Goal: Task Accomplishment & Management: Complete application form

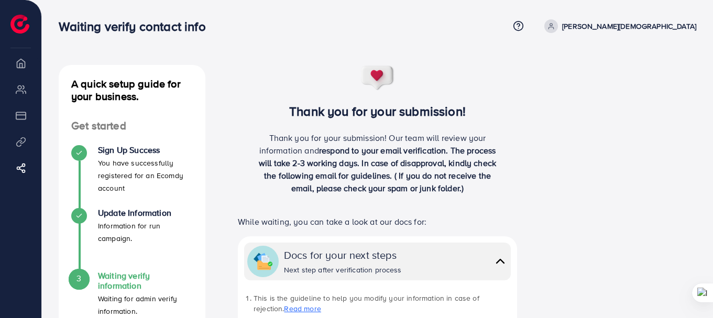
click at [272, 85] on div "Thank you for your submission! Thank you for your submission! Our team will rev…" at bounding box center [377, 134] width 311 height 138
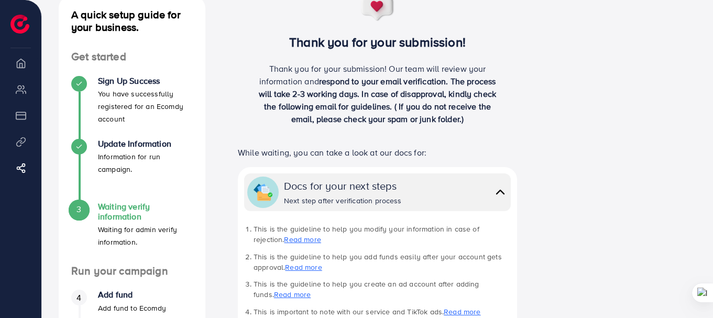
scroll to position [51, 0]
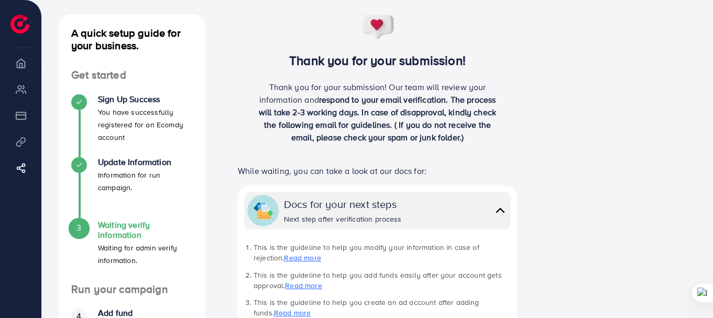
click at [154, 110] on p "You have successfully registered for an Ecomdy account" at bounding box center [145, 125] width 95 height 38
click at [127, 161] on h4 "Update Information" at bounding box center [145, 162] width 95 height 10
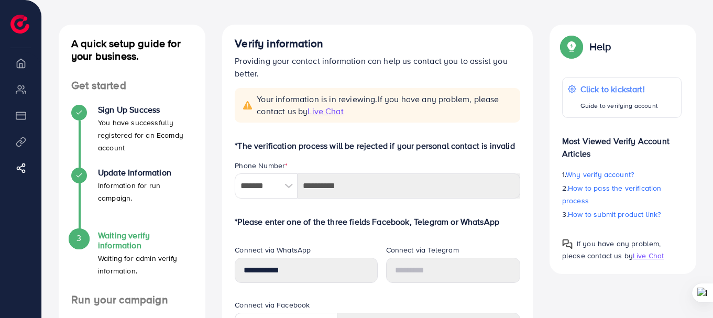
scroll to position [157, 0]
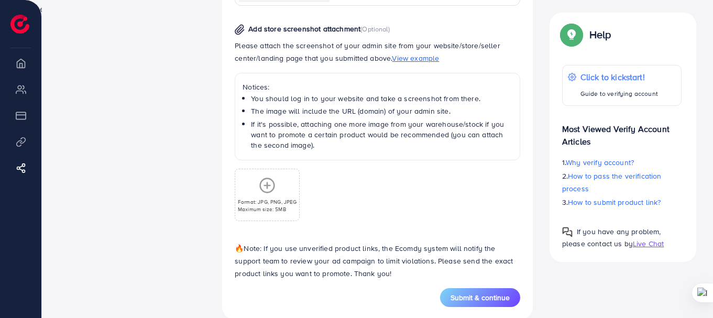
scroll to position [697, 0]
